Goal: Navigation & Orientation: Find specific page/section

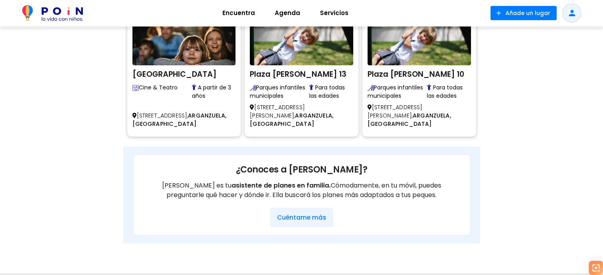
scroll to position [523, 0]
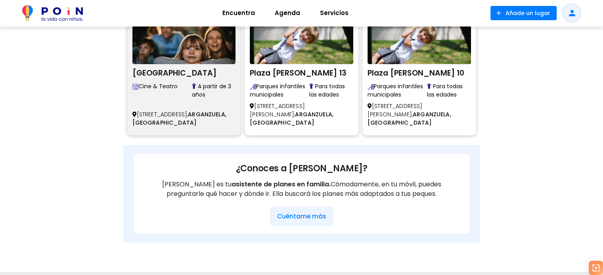
click at [155, 77] on h2 "[GEOGRAPHIC_DATA]" at bounding box center [183, 72] width 103 height 12
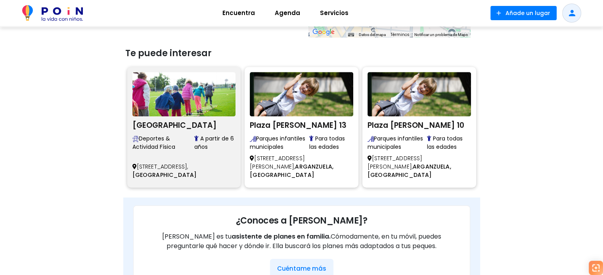
click at [159, 92] on img at bounding box center [183, 94] width 103 height 44
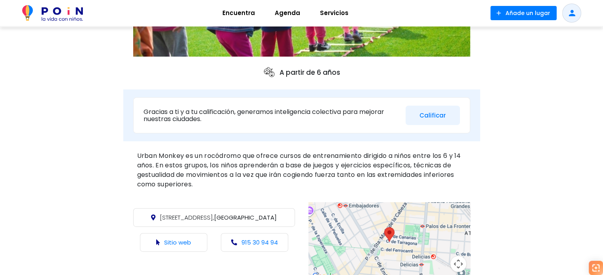
scroll to position [174, 0]
